Goal: Task Accomplishment & Management: Manage account settings

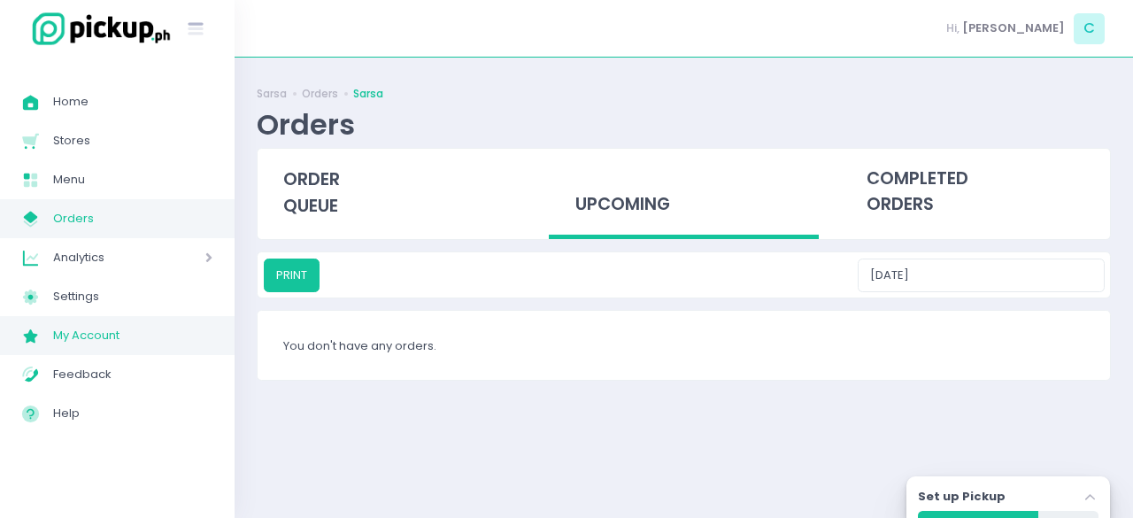
click at [96, 346] on span "My Account" at bounding box center [132, 335] width 159 height 23
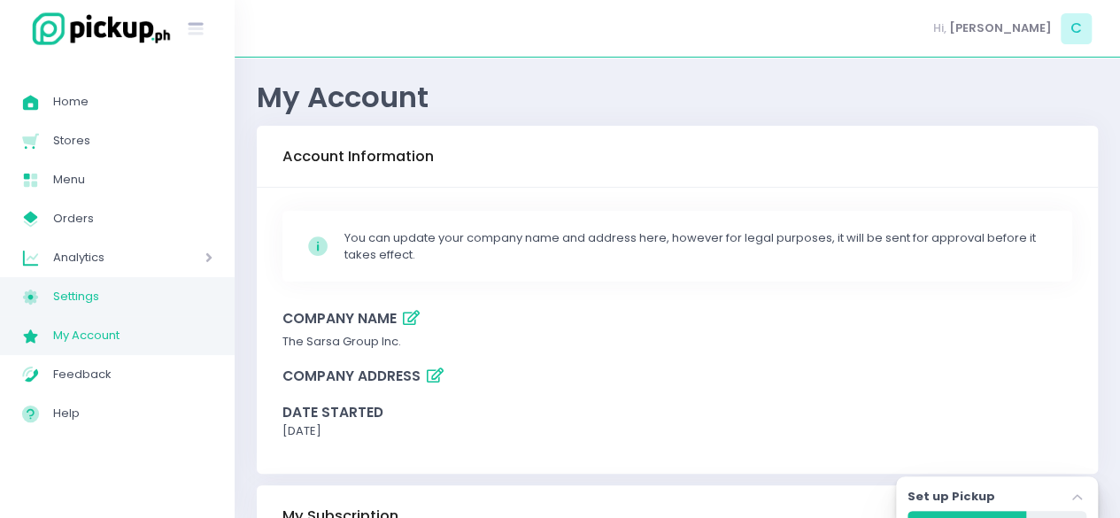
click at [70, 303] on span "Settings" at bounding box center [132, 296] width 159 height 23
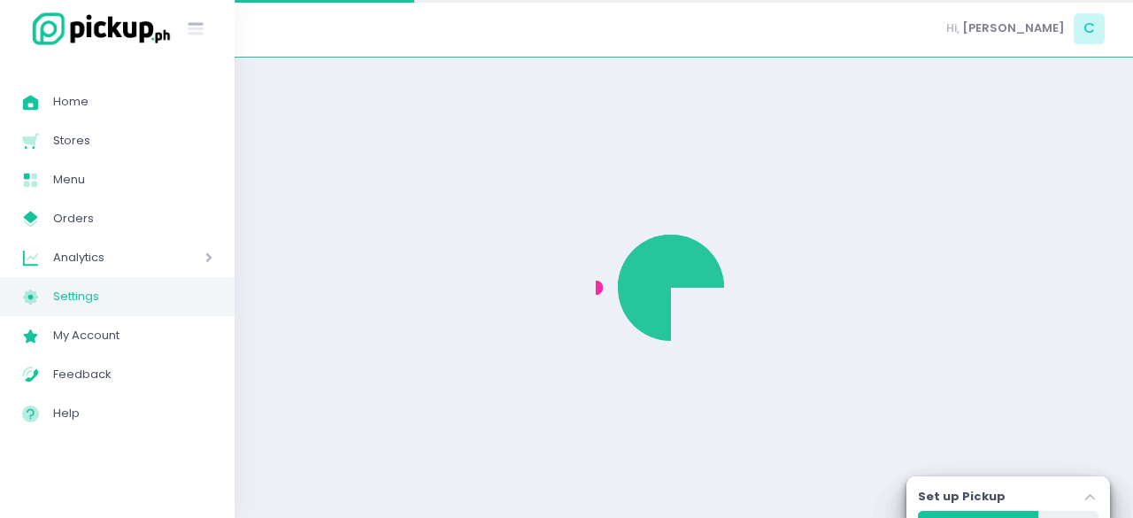
select select "active"
